Goal: Navigation & Orientation: Find specific page/section

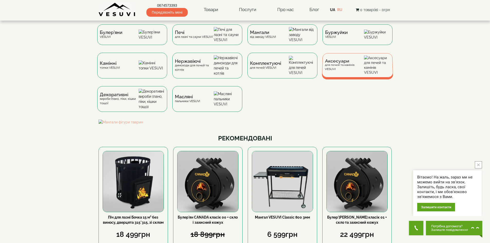
click at [331, 71] on div "Аксесуари для печей та камінів VESUVI" at bounding box center [344, 65] width 39 height 12
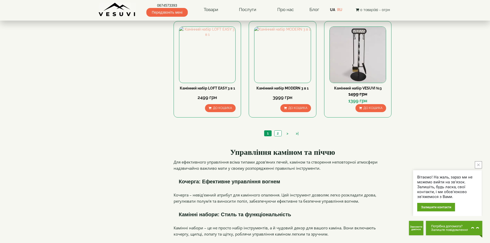
scroll to position [489, 0]
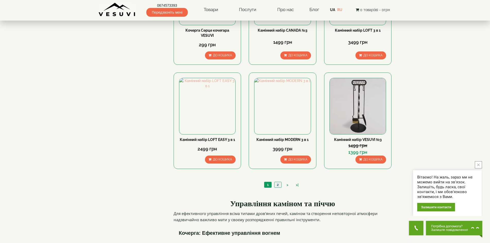
click at [278, 182] on link "2" at bounding box center [277, 184] width 7 height 5
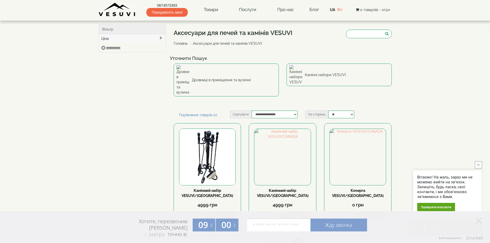
click at [124, 10] on img at bounding box center [117, 10] width 37 height 14
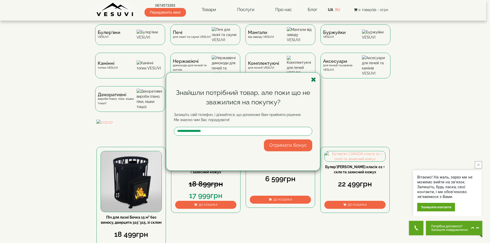
click at [314, 78] on icon "button" at bounding box center [313, 79] width 5 height 6
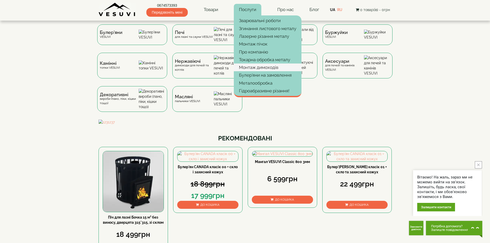
click at [272, 66] on link "Монтаж димоходів" at bounding box center [268, 68] width 68 height 8
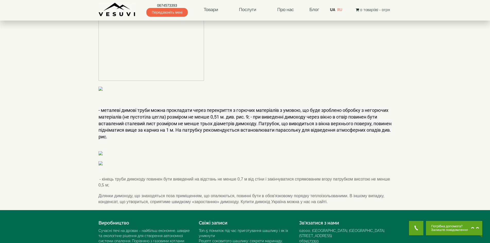
scroll to position [334, 0]
